Goal: Transaction & Acquisition: Subscribe to service/newsletter

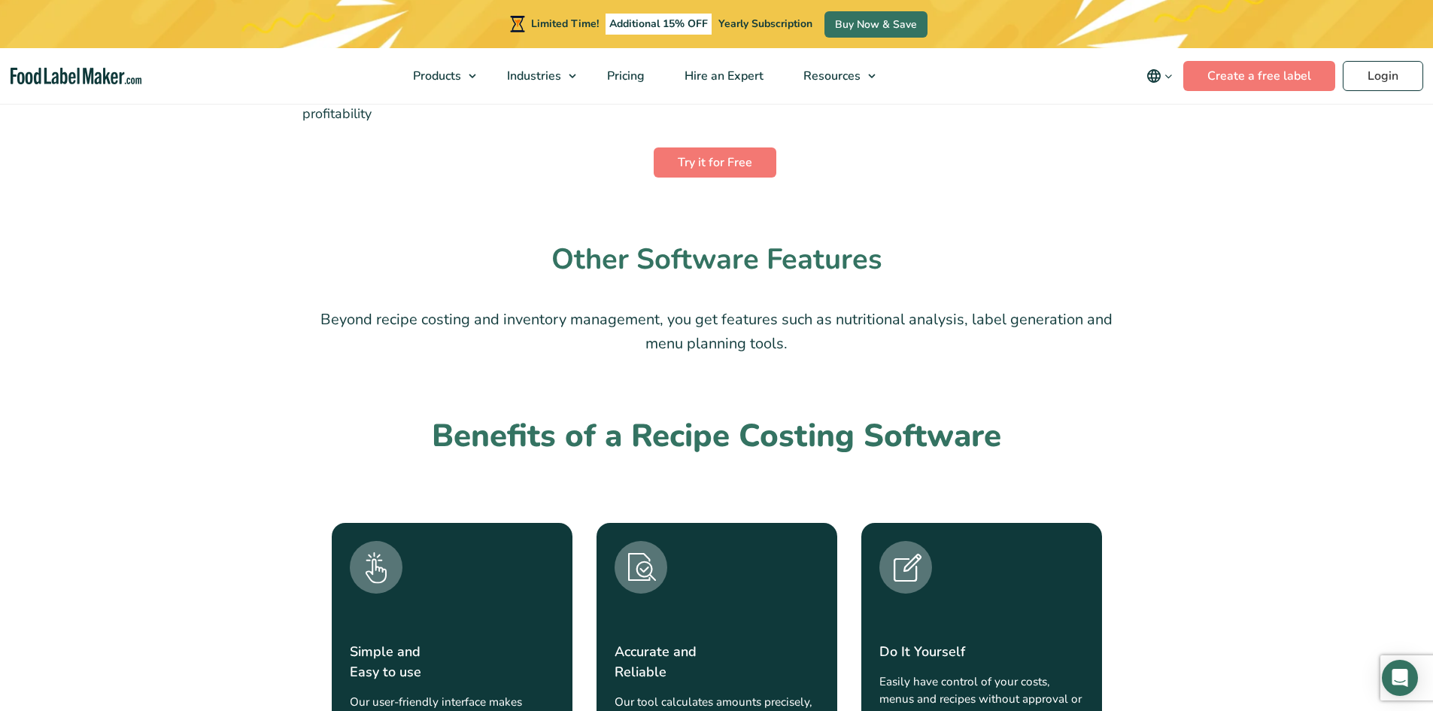
scroll to position [978, 0]
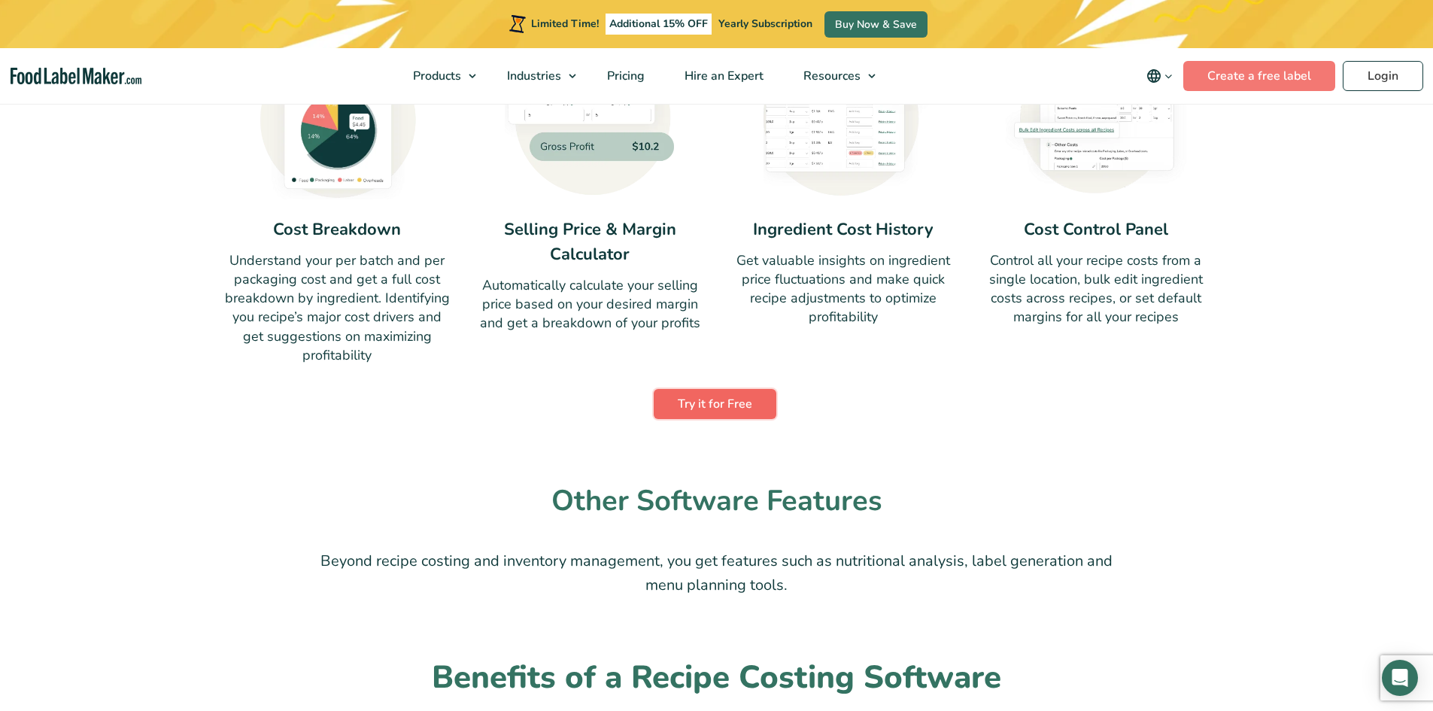
click at [733, 404] on link "Try it for Free" at bounding box center [715, 404] width 123 height 30
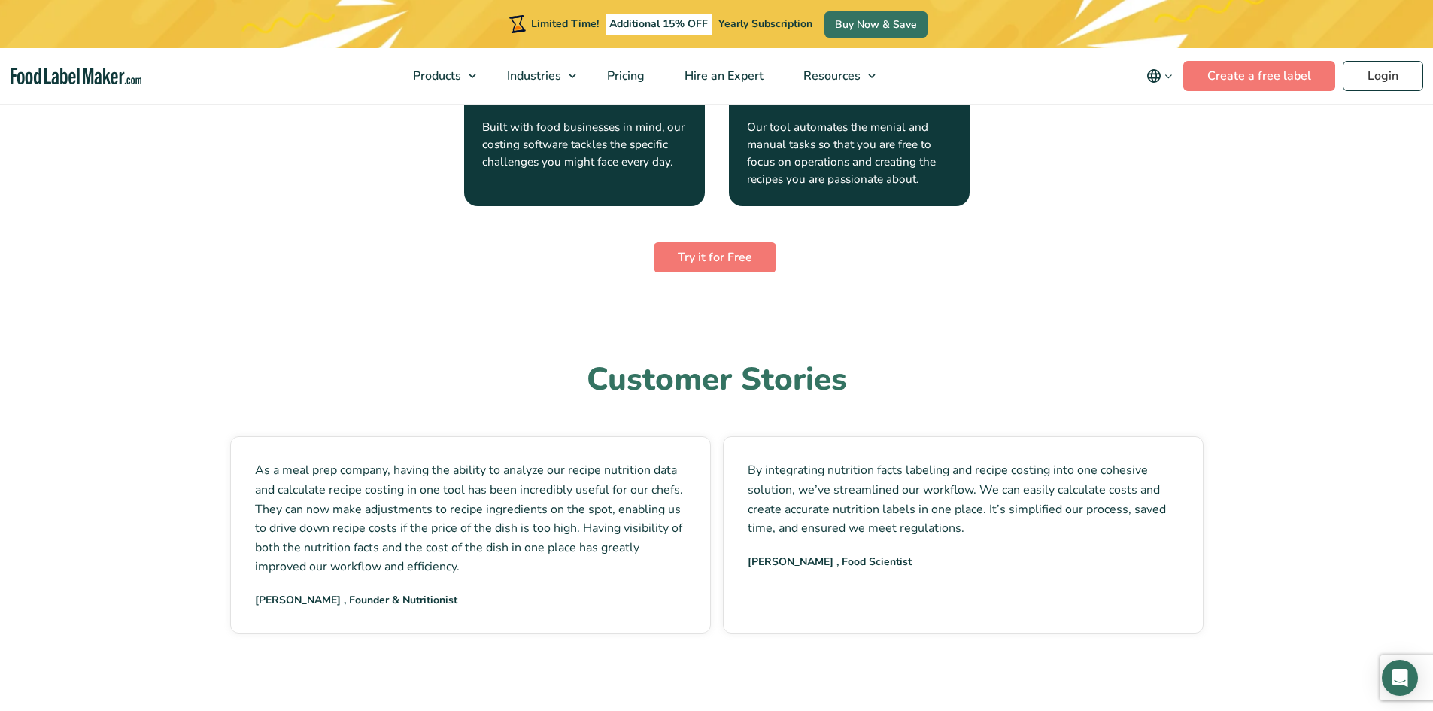
scroll to position [2181, 0]
